Goal: Task Accomplishment & Management: Complete application form

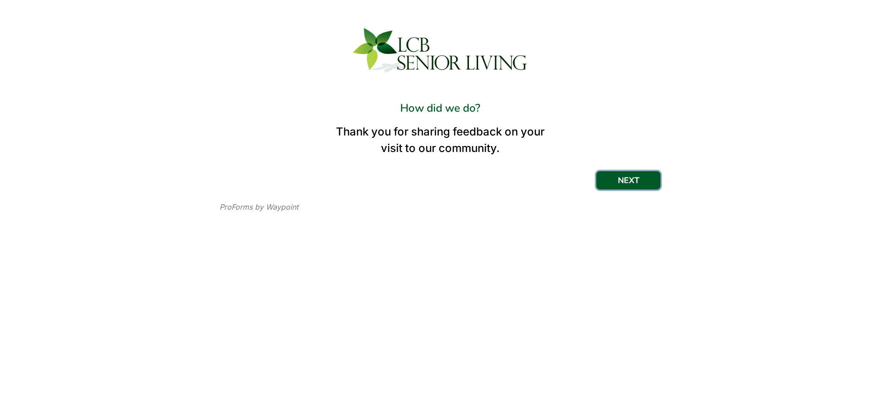
click at [628, 183] on button "NEXT" at bounding box center [628, 180] width 64 height 18
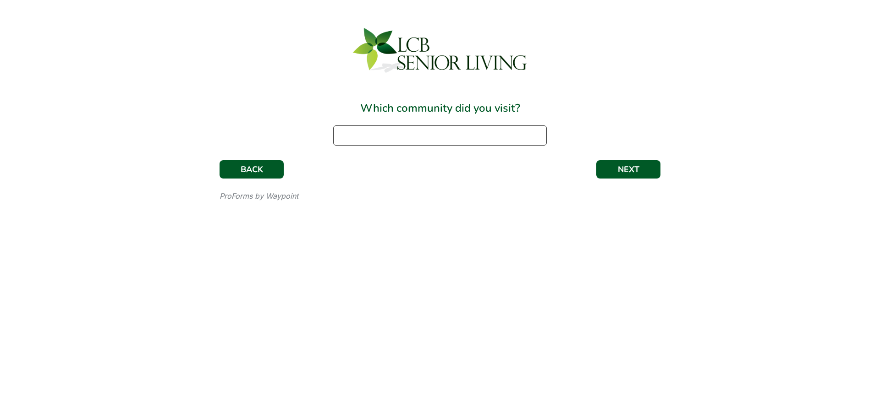
click at [428, 136] on input at bounding box center [440, 136] width 214 height 20
type input "The Residence at [PERSON_NAME][GEOGRAPHIC_DATA]"
click at [623, 169] on button "NEXT" at bounding box center [628, 169] width 64 height 18
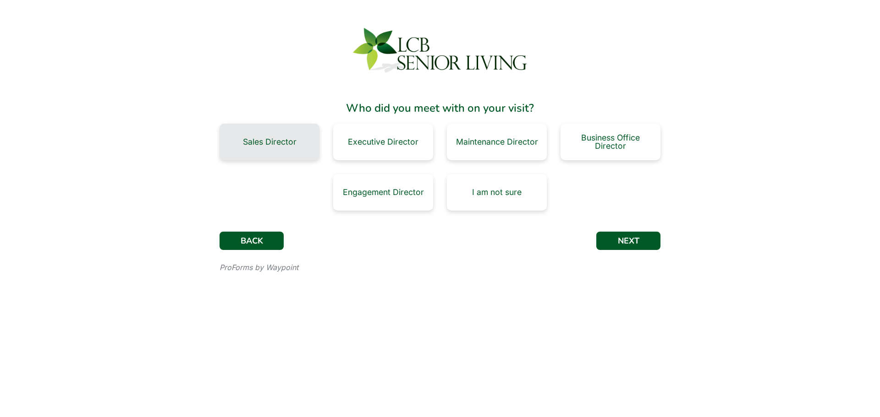
click at [293, 135] on div "Sales Director" at bounding box center [269, 142] width 100 height 37
click at [615, 240] on button "NEXT" at bounding box center [628, 241] width 64 height 18
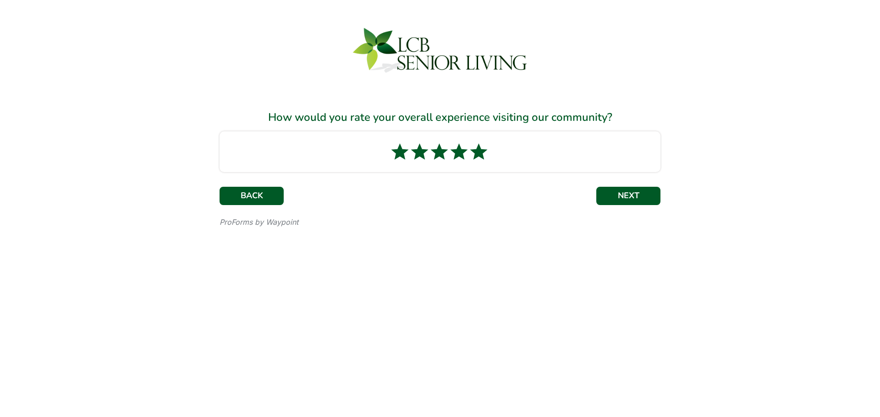
click at [479, 157] on icon at bounding box center [478, 152] width 17 height 16
click at [623, 198] on button "NEXT" at bounding box center [628, 196] width 64 height 18
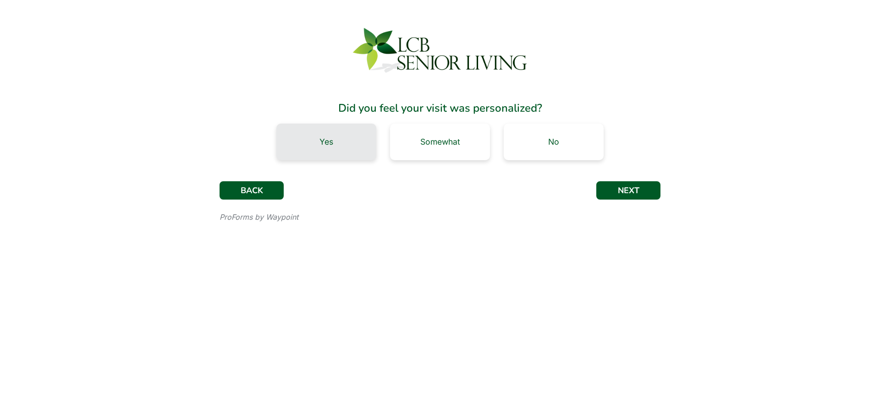
click at [317, 137] on div "Yes" at bounding box center [326, 142] width 100 height 37
click at [634, 192] on button "NEXT" at bounding box center [628, 190] width 64 height 18
click at [331, 140] on div "Yes" at bounding box center [326, 142] width 14 height 8
click at [348, 145] on div "Yes" at bounding box center [326, 142] width 100 height 37
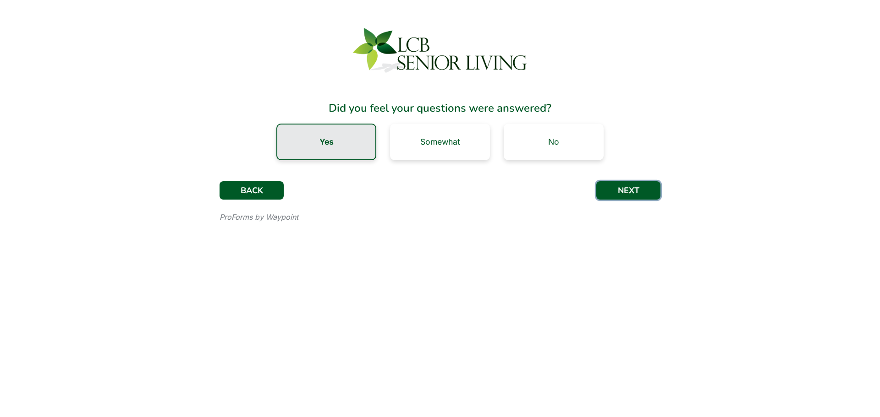
click at [631, 193] on button "NEXT" at bounding box center [628, 190] width 64 height 18
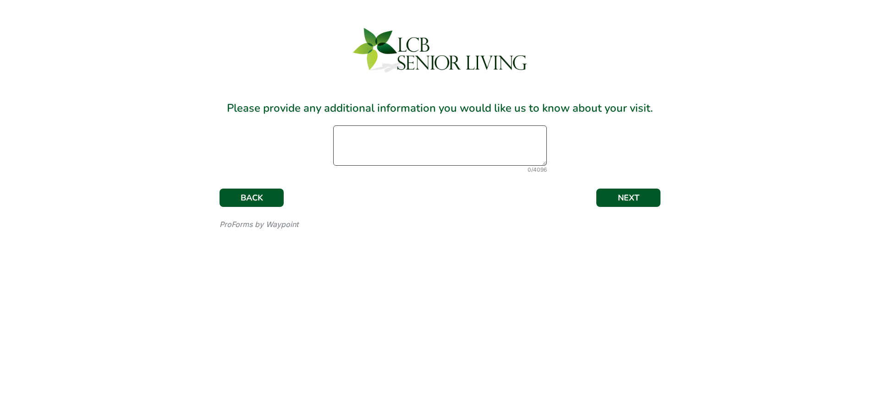
click at [428, 135] on textarea at bounding box center [440, 146] width 214 height 40
type textarea "[PERSON_NAME] was great! Gave me a great tour, answered questions and made the …"
click at [630, 201] on button "NEXT" at bounding box center [628, 198] width 64 height 18
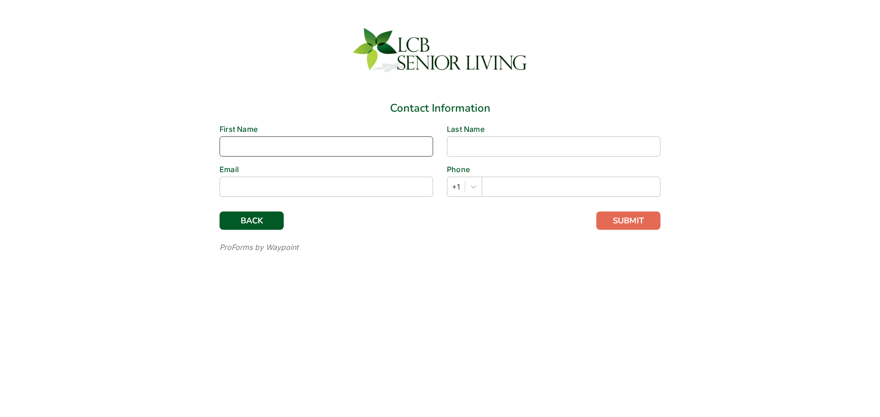
click at [399, 148] on input at bounding box center [326, 147] width 214 height 20
type input "[PERSON_NAME]"
type input "[EMAIL_ADDRESS][DOMAIN_NAME]"
type input "5086415553"
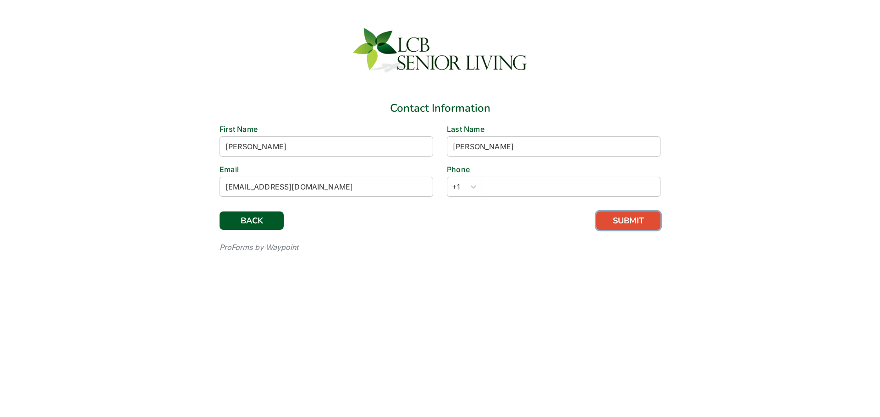
click at [627, 222] on button "SUBMIT" at bounding box center [628, 221] width 64 height 18
